Goal: Navigation & Orientation: Find specific page/section

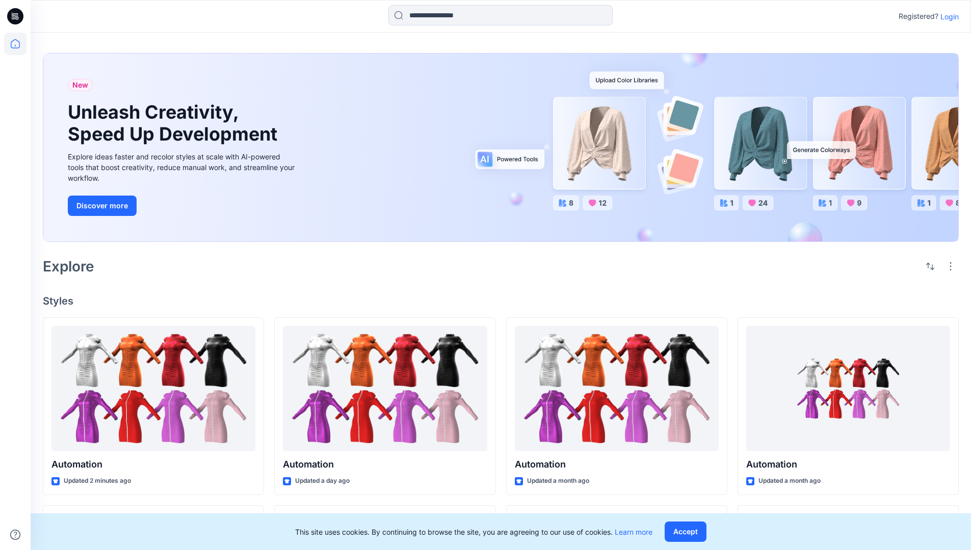
click at [947, 16] on p "Login" at bounding box center [949, 16] width 18 height 11
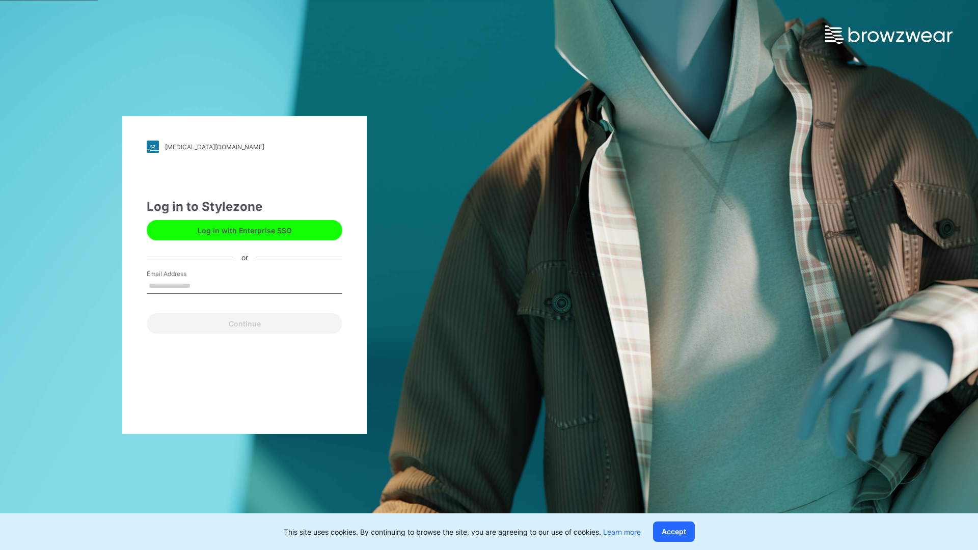
click at [201, 285] on input "Email Address" at bounding box center [245, 286] width 196 height 15
type input "**********"
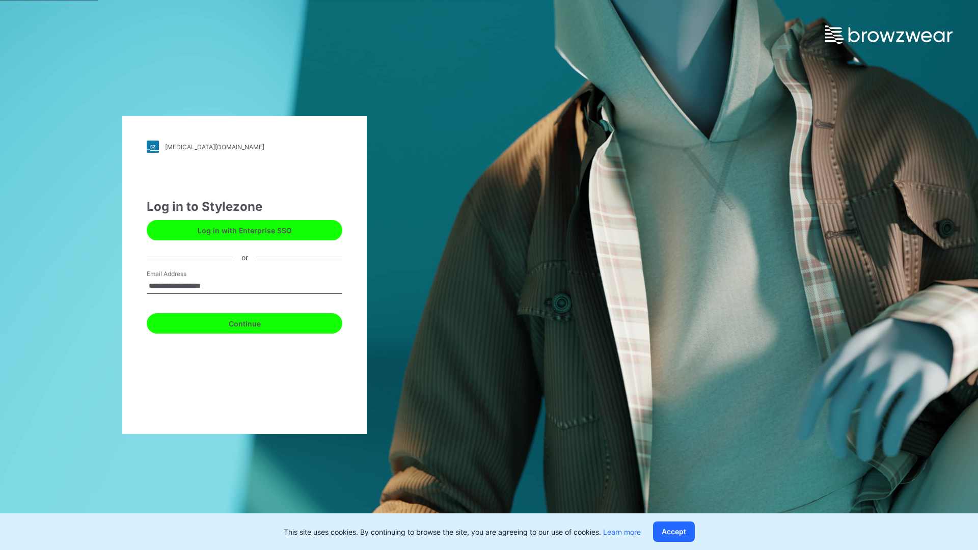
click at [256, 322] on button "Continue" at bounding box center [245, 323] width 196 height 20
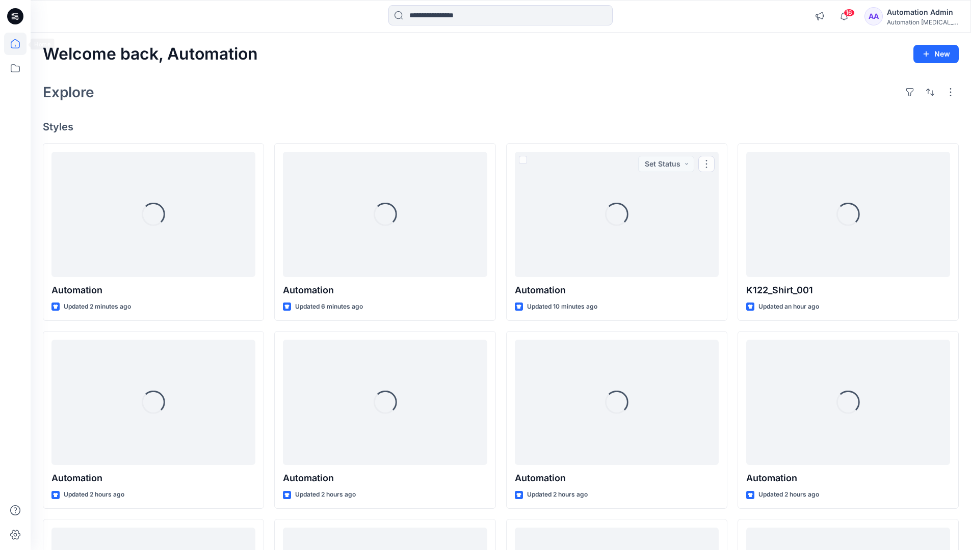
click at [19, 44] on icon at bounding box center [15, 43] width 9 height 9
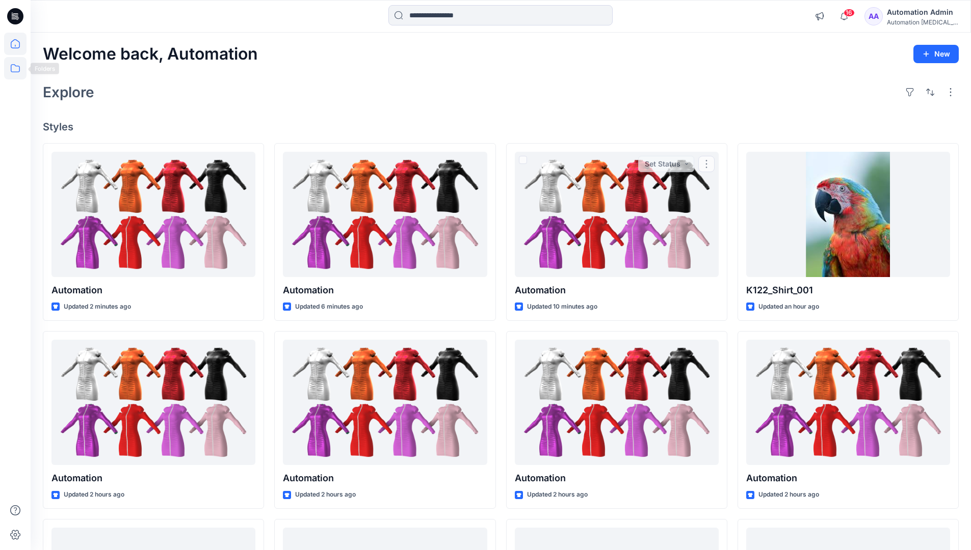
click at [13, 69] on icon at bounding box center [15, 68] width 22 height 22
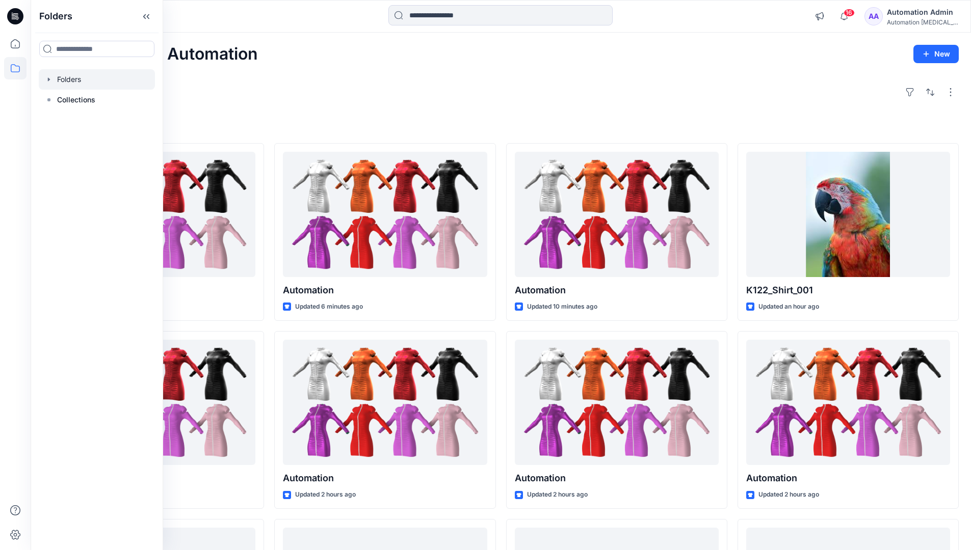
click at [67, 80] on div at bounding box center [97, 79] width 116 height 20
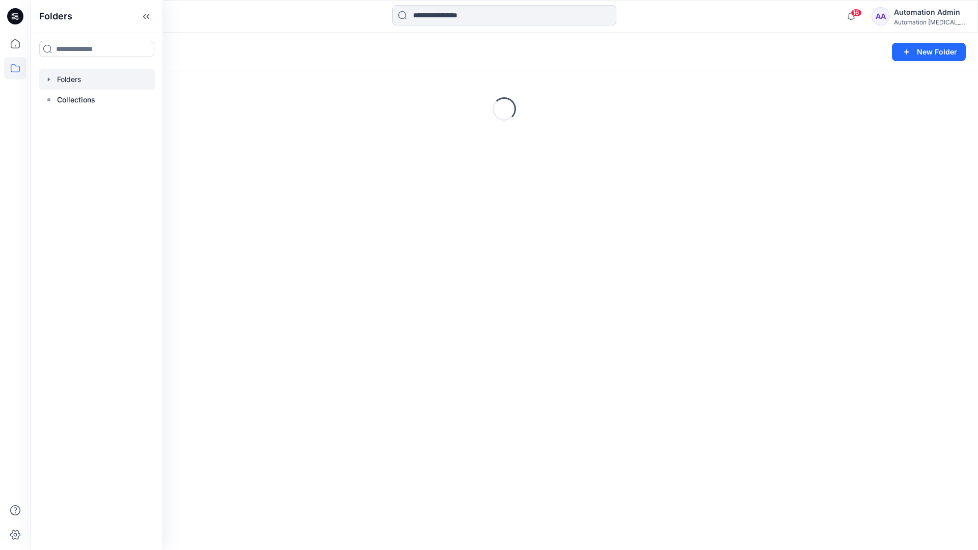
click at [431, 343] on div "Folders New Folder Loading..." at bounding box center [505, 292] width 948 height 518
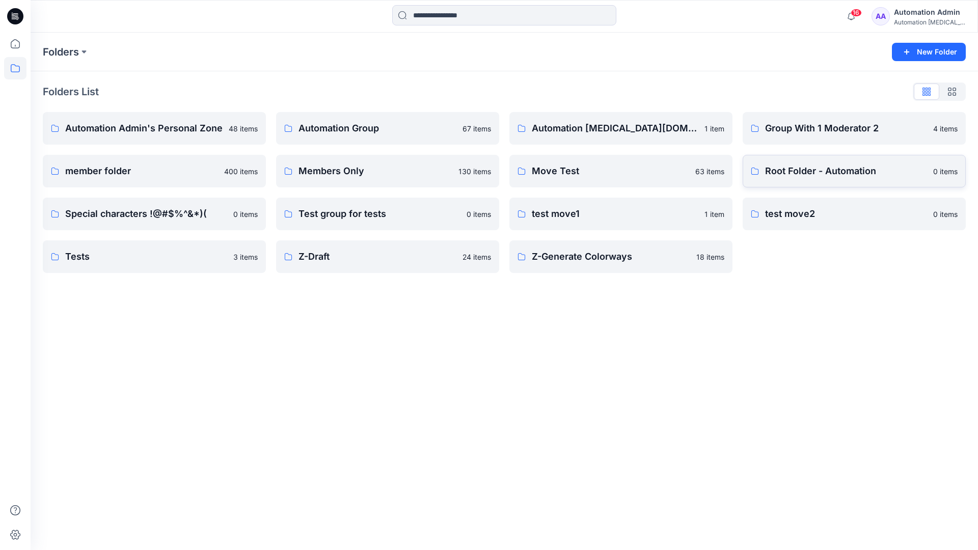
click at [795, 172] on p "Root Folder - Automation" at bounding box center [846, 171] width 162 height 14
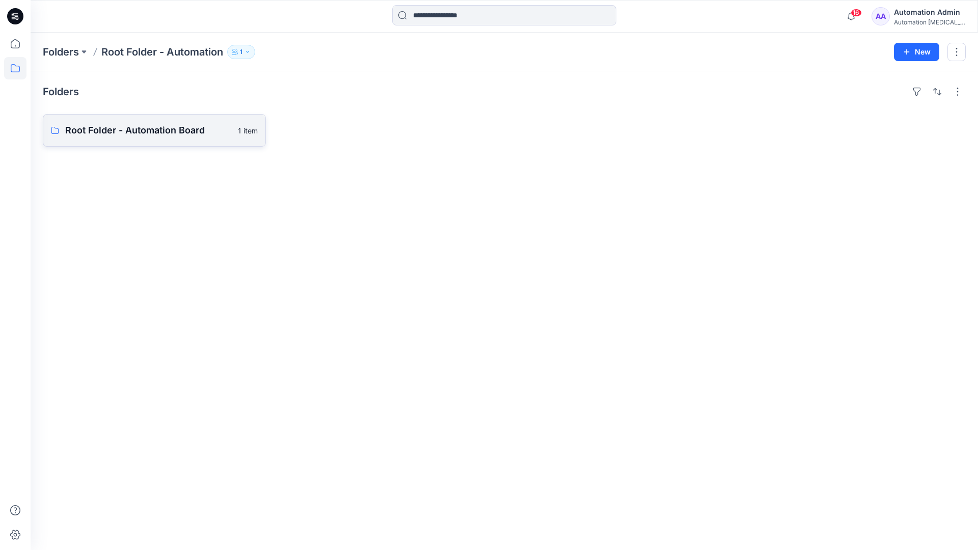
click at [186, 139] on link "Root Folder - Automation Board 1 item" at bounding box center [154, 130] width 223 height 33
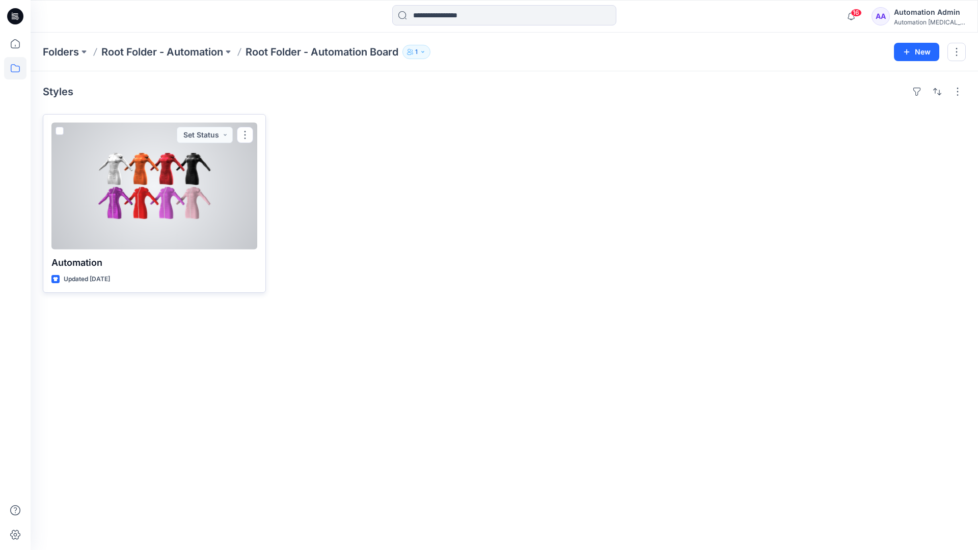
click at [61, 132] on span at bounding box center [60, 131] width 8 height 8
